Goal: Transaction & Acquisition: Purchase product/service

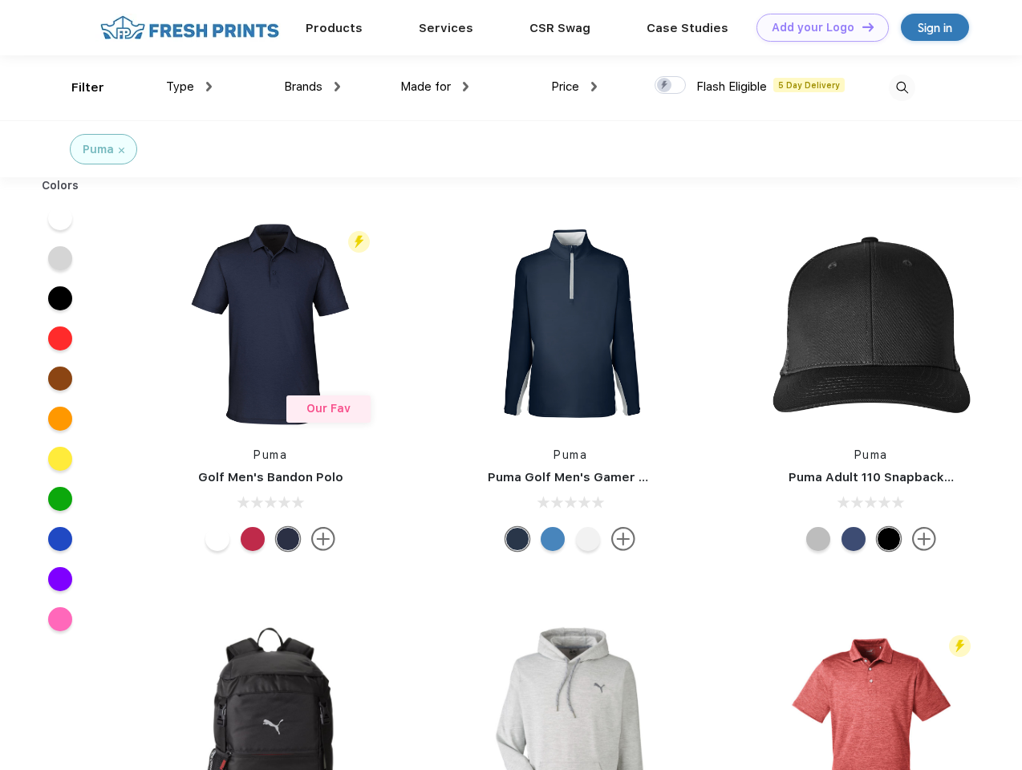
click at [817, 27] on link "Add your Logo Design Tool" at bounding box center [823, 28] width 132 height 28
click at [0, 0] on div "Design Tool" at bounding box center [0, 0] width 0 height 0
click at [861, 26] on link "Add your Logo Design Tool" at bounding box center [823, 28] width 132 height 28
click at [77, 87] on div "Filter" at bounding box center [87, 88] width 33 height 18
click at [189, 87] on span "Type" at bounding box center [180, 86] width 28 height 14
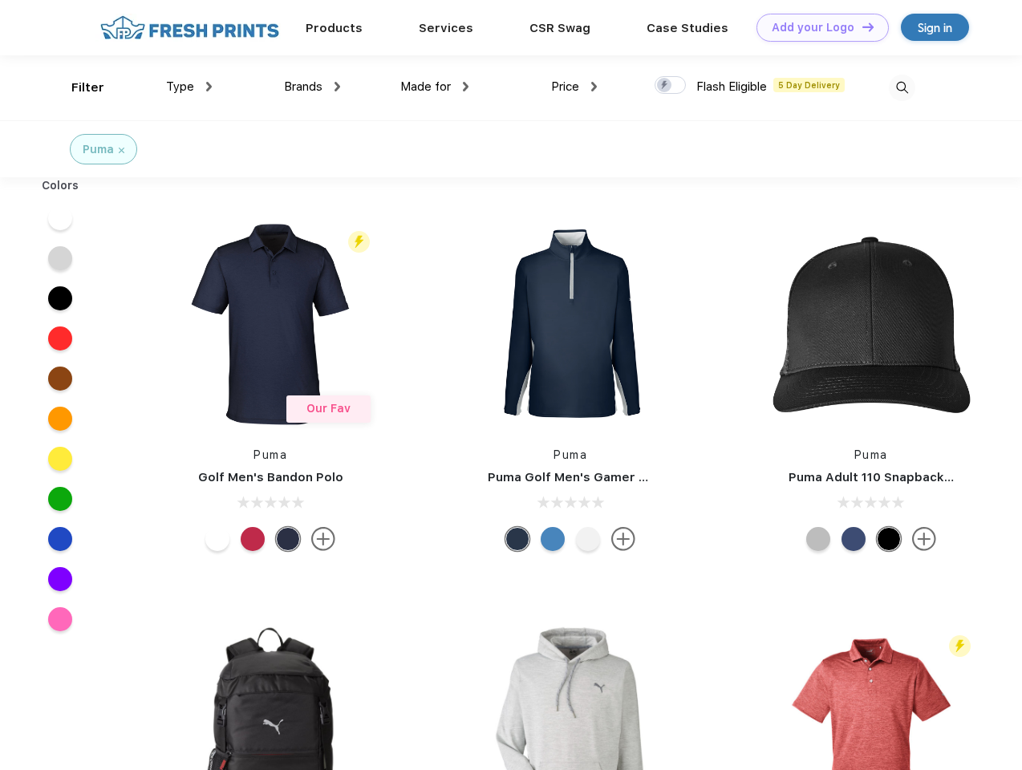
click at [312, 87] on span "Brands" at bounding box center [303, 86] width 39 height 14
click at [435, 87] on span "Made for" at bounding box center [425, 86] width 51 height 14
click at [575, 87] on span "Price" at bounding box center [565, 86] width 28 height 14
click at [671, 86] on div at bounding box center [670, 85] width 31 height 18
click at [665, 86] on input "checkbox" at bounding box center [660, 80] width 10 height 10
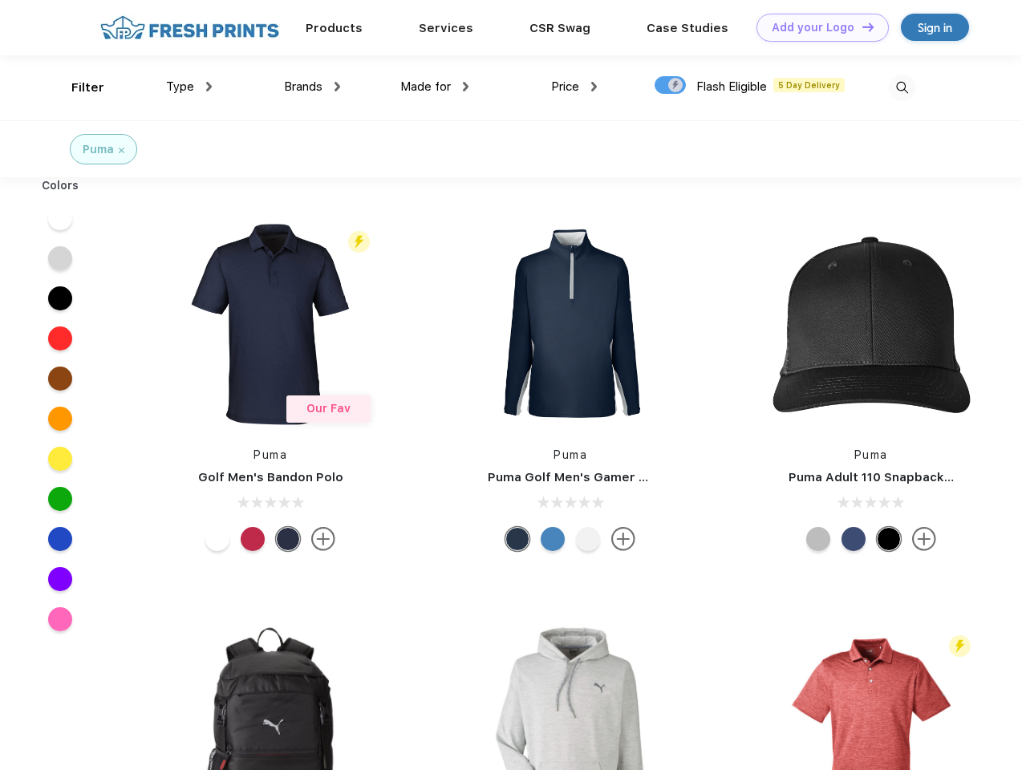
click at [902, 87] on img at bounding box center [902, 88] width 26 height 26
